Goal: Transaction & Acquisition: Subscribe to service/newsletter

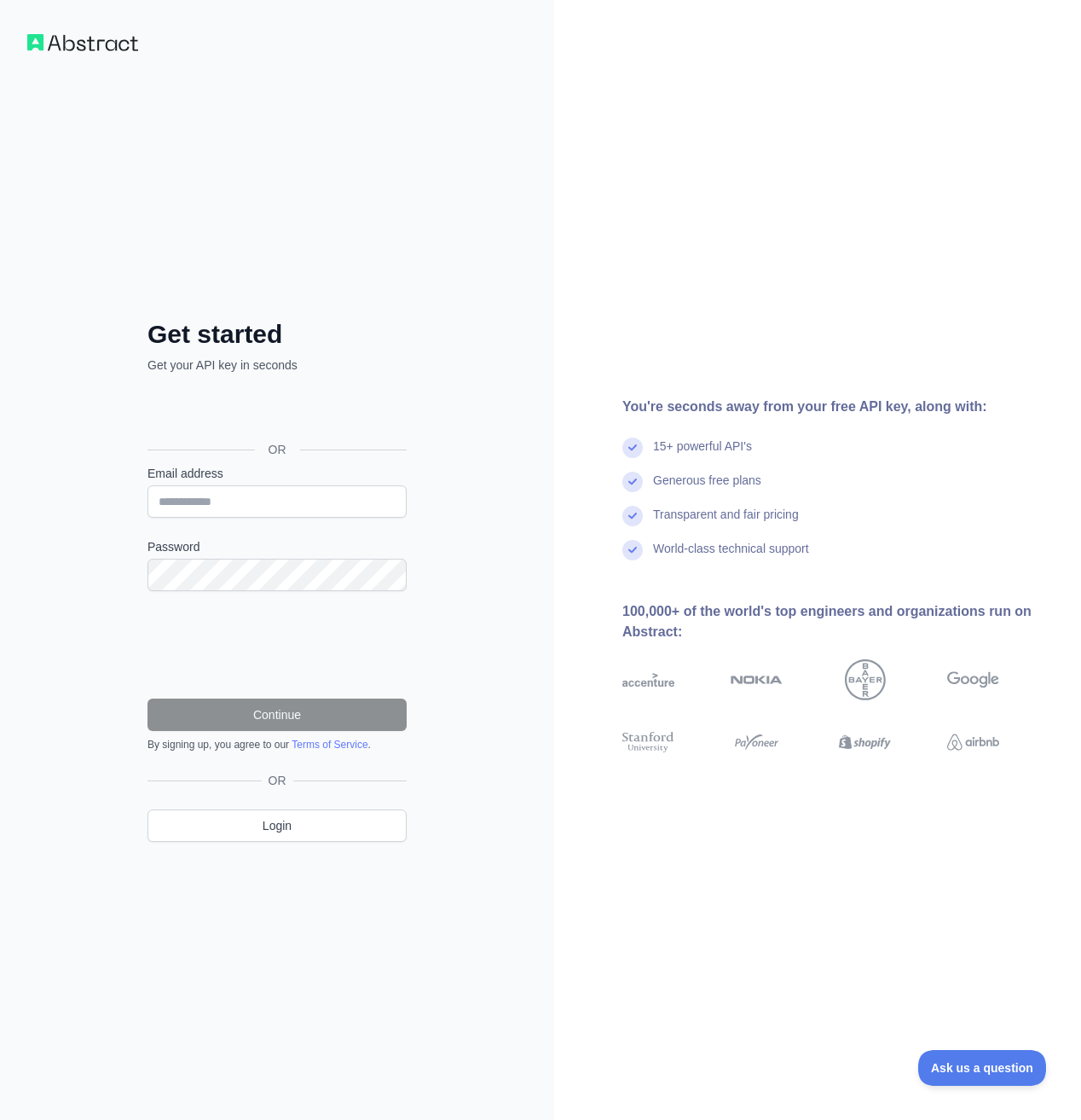
click at [579, 329] on div "You're seconds away from your free API key, along with: 15+ powerful API's Gene…" at bounding box center [817, 560] width 527 height 1120
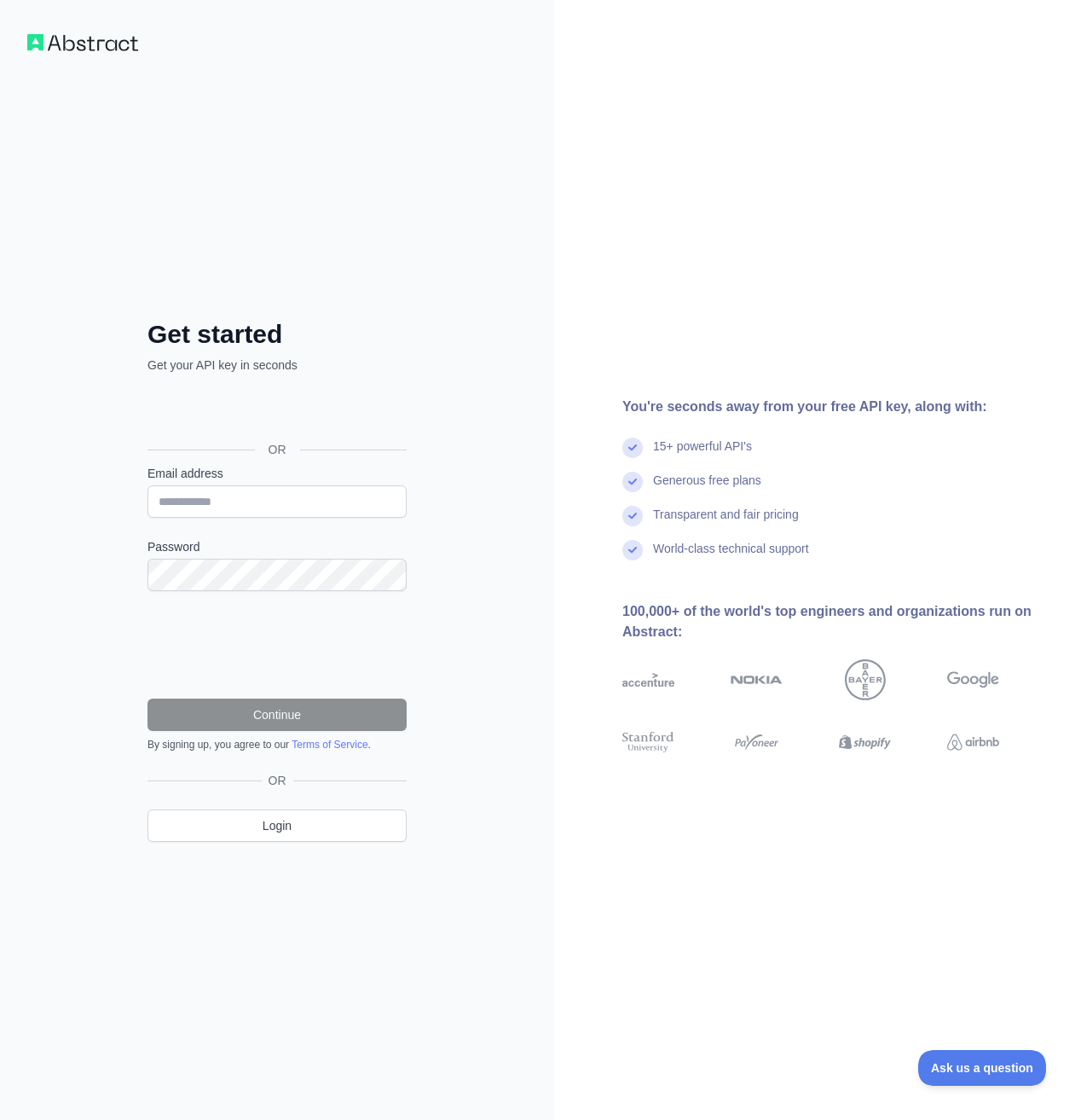
click at [698, 451] on div "15+ powerful API's" at bounding box center [702, 454] width 99 height 34
click at [727, 483] on div "Generous free plans" at bounding box center [707, 489] width 108 height 34
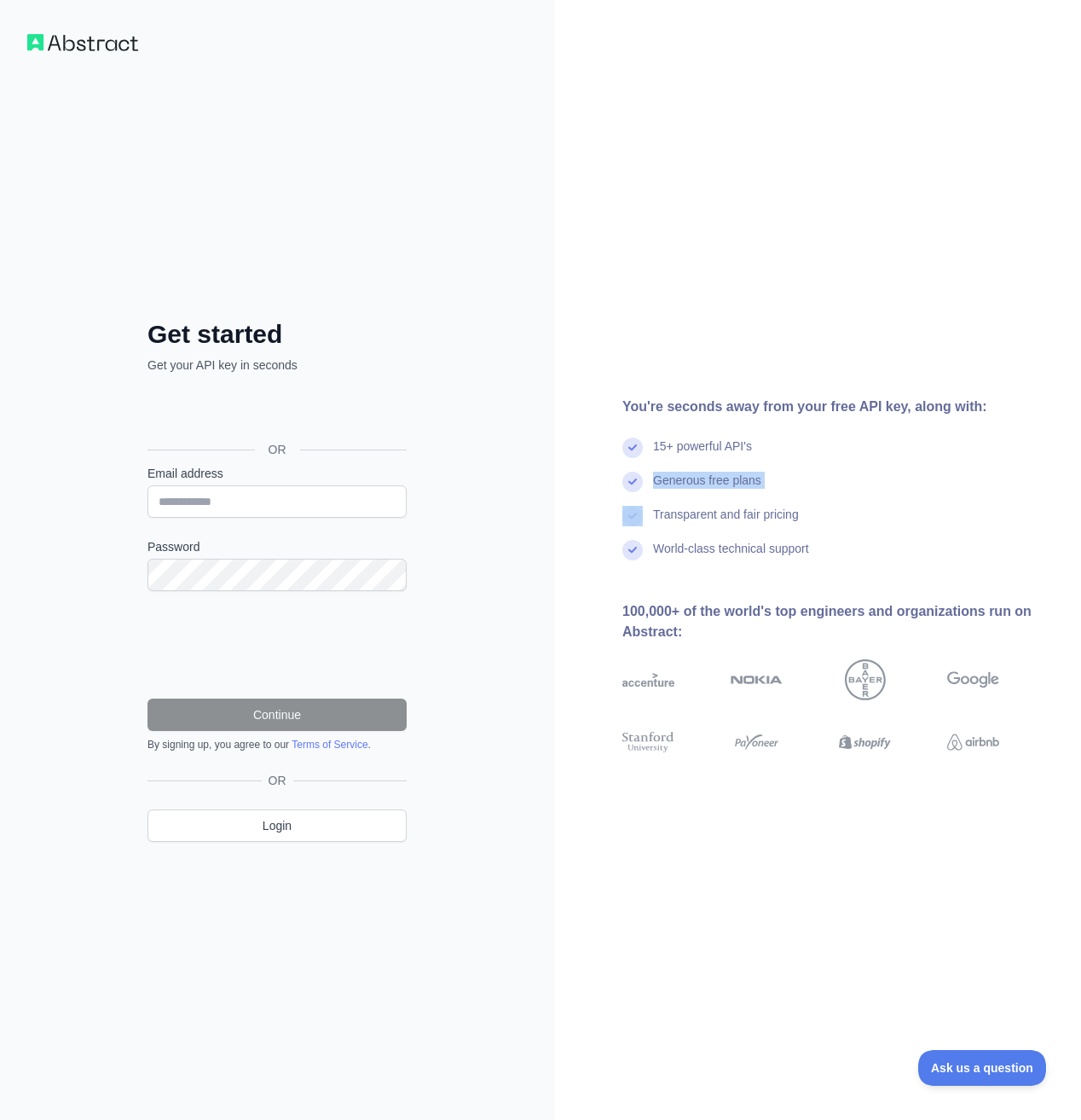
click at [727, 483] on div "Generous free plans" at bounding box center [707, 489] width 108 height 34
click at [752, 504] on div "Generous free plans" at bounding box center [707, 489] width 108 height 34
